Goal: Information Seeking & Learning: Learn about a topic

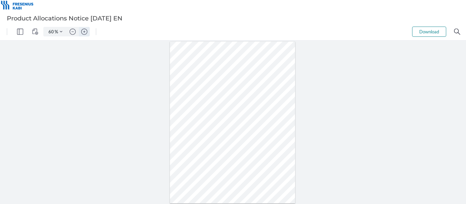
click at [82, 33] on img "Zoom in" at bounding box center [84, 32] width 6 height 6
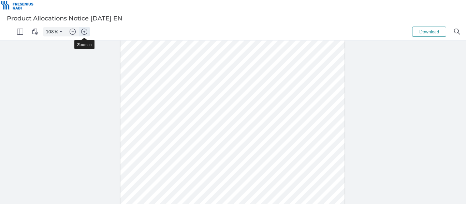
type input "133"
click at [130, 146] on div at bounding box center [232, 133] width 277 height 358
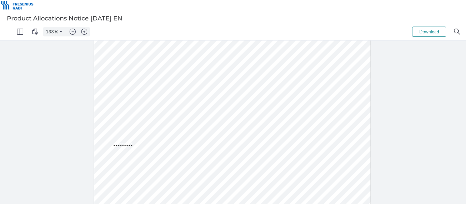
drag, startPoint x: 114, startPoint y: 144, endPoint x: 132, endPoint y: 146, distance: 18.9
click at [132, 146] on div at bounding box center [232, 133] width 277 height 358
drag, startPoint x: 134, startPoint y: 146, endPoint x: 112, endPoint y: 144, distance: 22.6
click at [112, 144] on div at bounding box center [232, 133] width 277 height 358
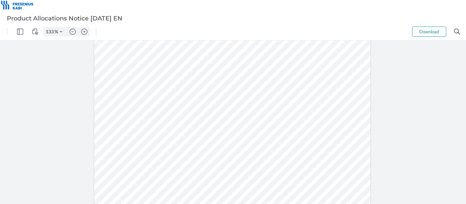
drag, startPoint x: 132, startPoint y: 124, endPoint x: 112, endPoint y: 124, distance: 19.5
click at [112, 124] on div at bounding box center [232, 99] width 277 height 358
click at [134, 141] on div at bounding box center [232, 99] width 277 height 358
drag, startPoint x: 135, startPoint y: 141, endPoint x: 116, endPoint y: 142, distance: 19.1
click at [116, 142] on div at bounding box center [232, 99] width 277 height 358
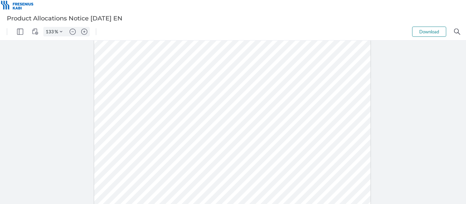
click at [151, 118] on div at bounding box center [232, 99] width 277 height 358
click at [109, 106] on div at bounding box center [232, 99] width 277 height 358
drag, startPoint x: 132, startPoint y: 142, endPoint x: 116, endPoint y: 141, distance: 16.4
click at [116, 141] on div at bounding box center [232, 99] width 277 height 358
click at [133, 160] on div at bounding box center [232, 99] width 277 height 358
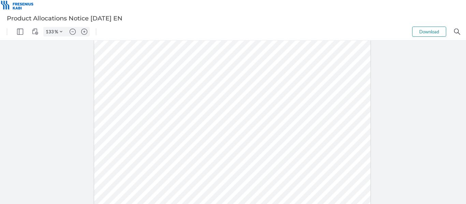
drag, startPoint x: 134, startPoint y: 159, endPoint x: 106, endPoint y: 159, distance: 28.7
click at [106, 159] on div at bounding box center [232, 99] width 277 height 358
drag, startPoint x: 190, startPoint y: 158, endPoint x: 175, endPoint y: 158, distance: 15.0
click at [175, 158] on div at bounding box center [232, 99] width 277 height 358
click at [388, 137] on div at bounding box center [233, 123] width 466 height 164
